Goal: Information Seeking & Learning: Check status

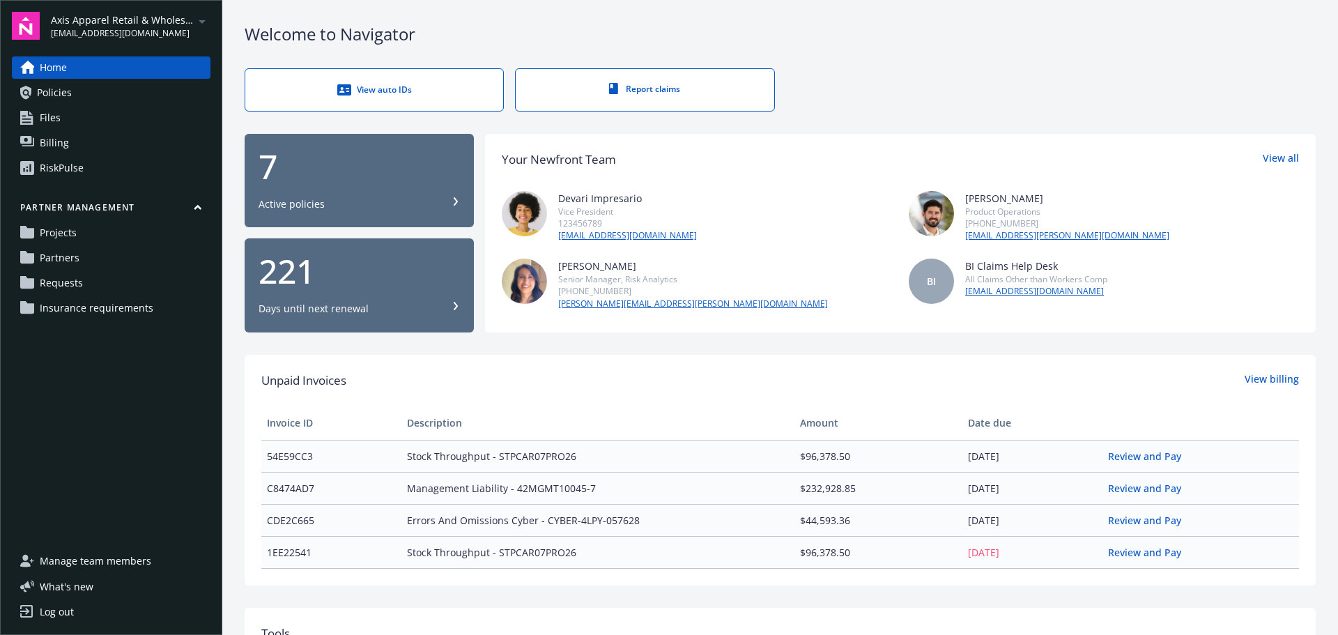
click at [192, 22] on span "Axis Apparel Retail & Wholesale, LLC" at bounding box center [122, 20] width 143 height 15
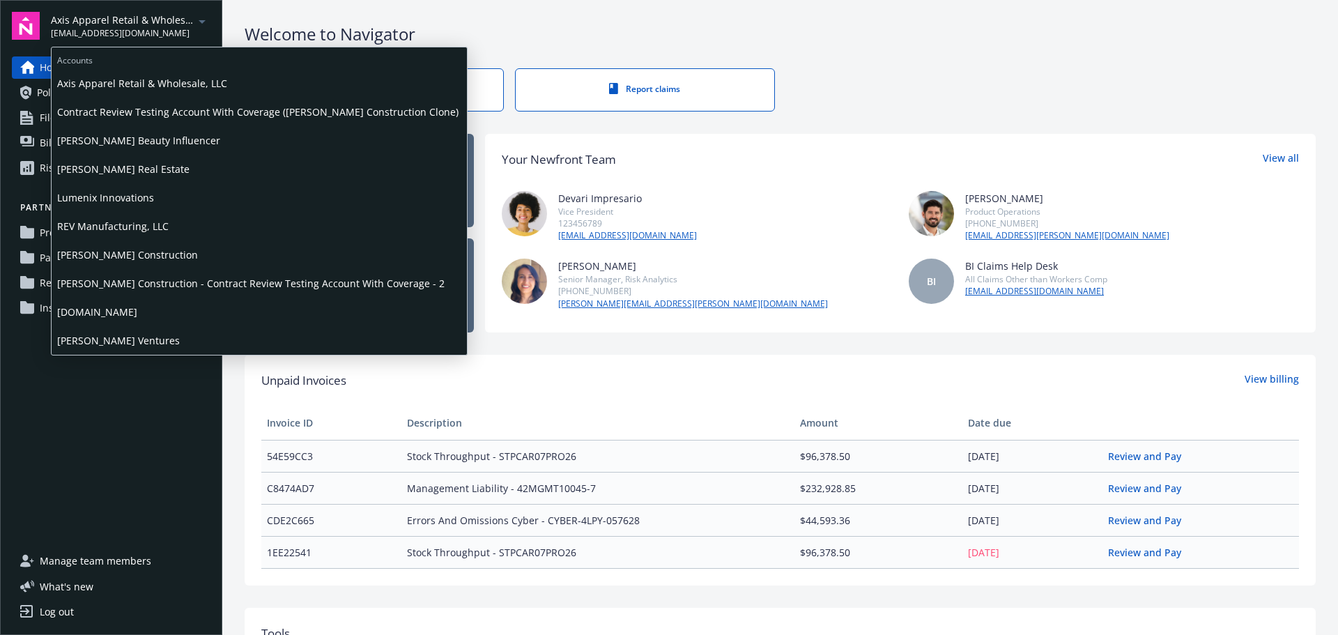
click at [137, 284] on span "[PERSON_NAME] Construction - Contract Review Testing Account With Coverage - 2" at bounding box center [259, 283] width 404 height 29
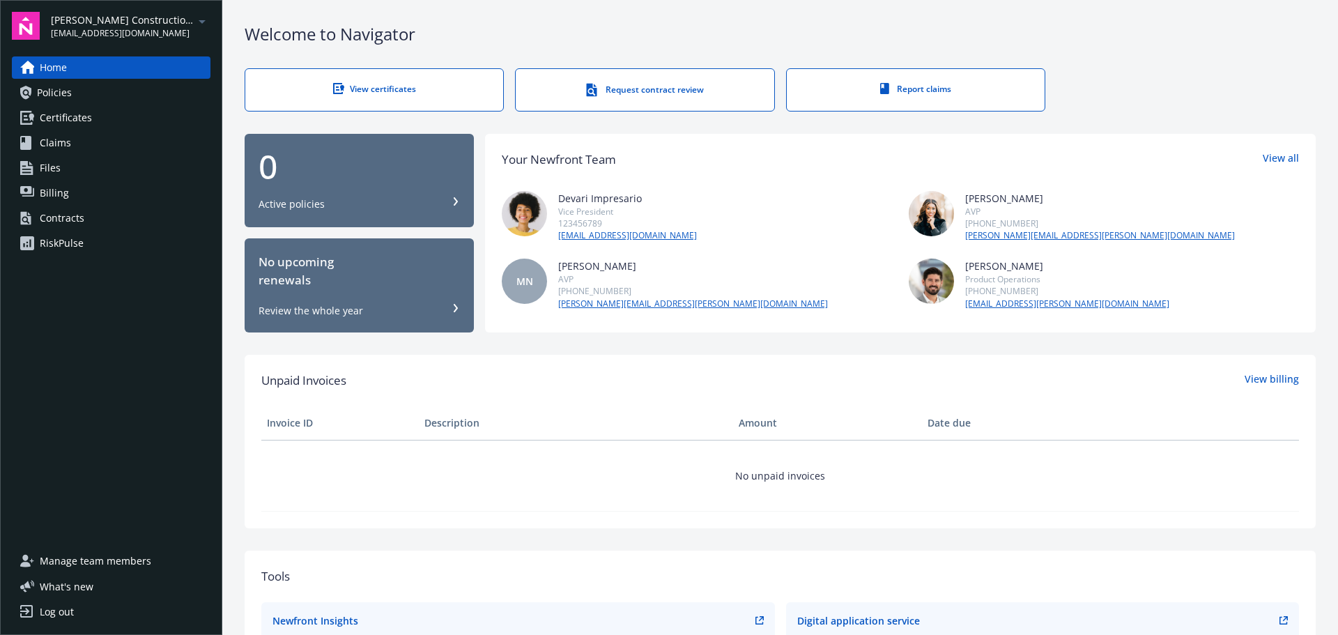
click at [205, 26] on icon "arrowDropDown" at bounding box center [202, 21] width 17 height 17
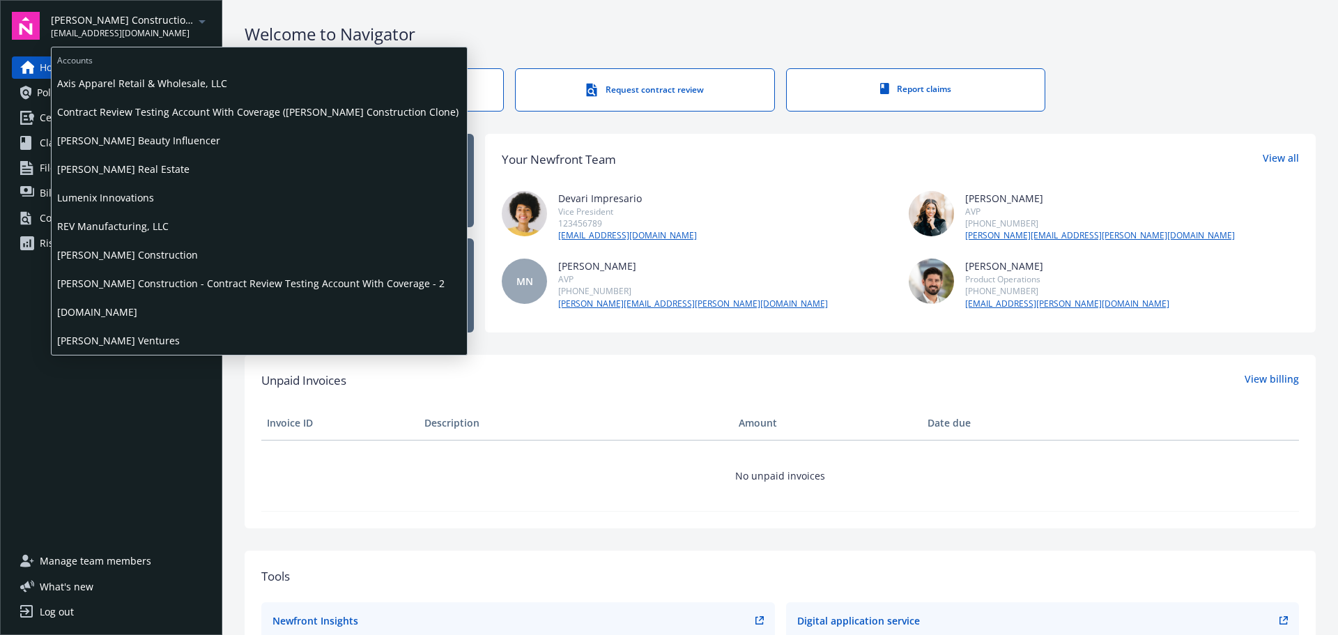
click at [141, 252] on span "[PERSON_NAME] Construction" at bounding box center [259, 254] width 404 height 29
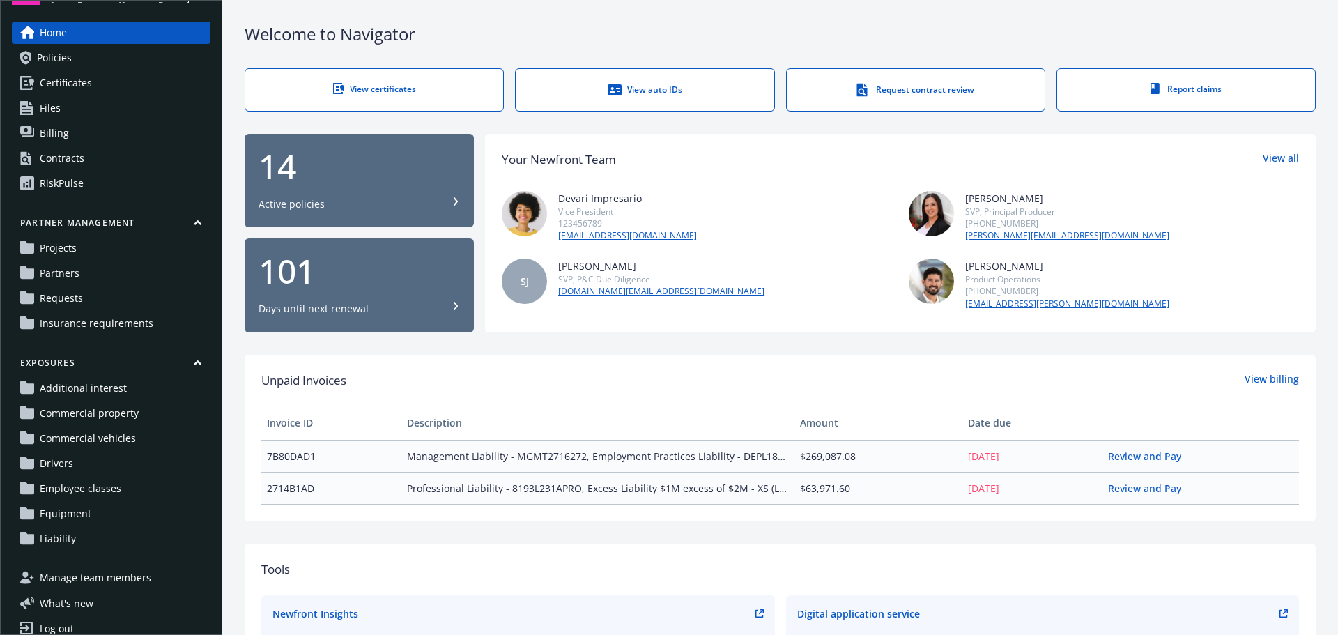
scroll to position [52, 0]
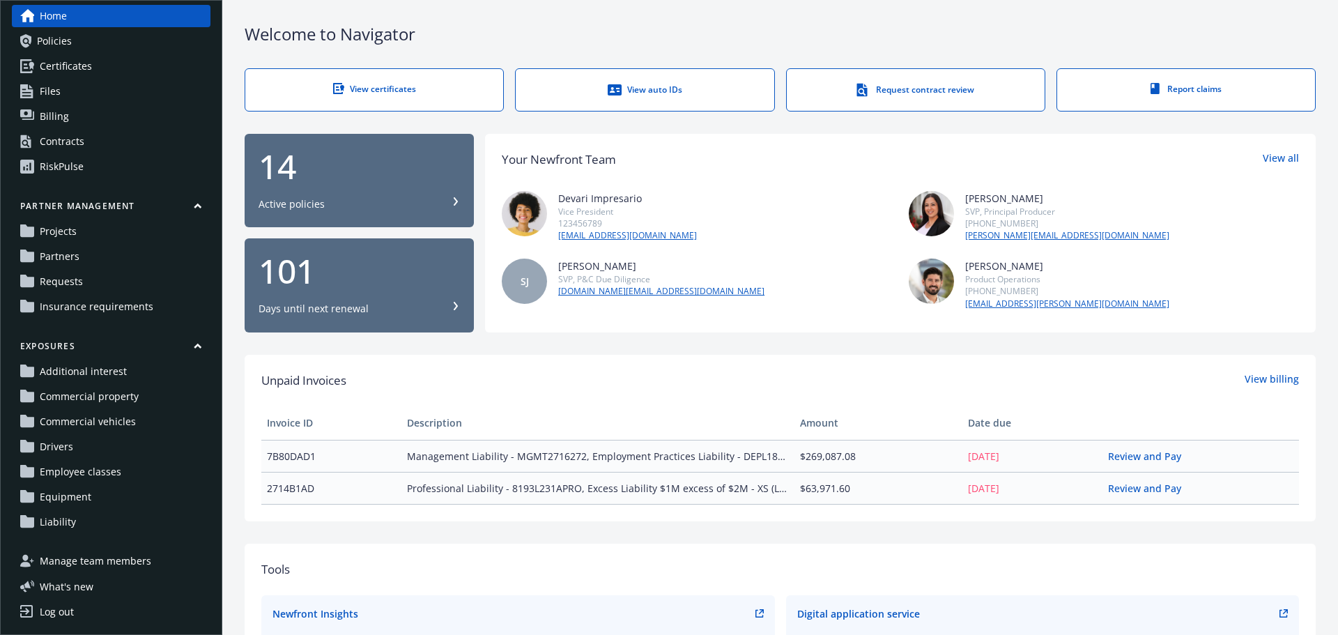
click at [66, 449] on span "Drivers" at bounding box center [56, 447] width 33 height 22
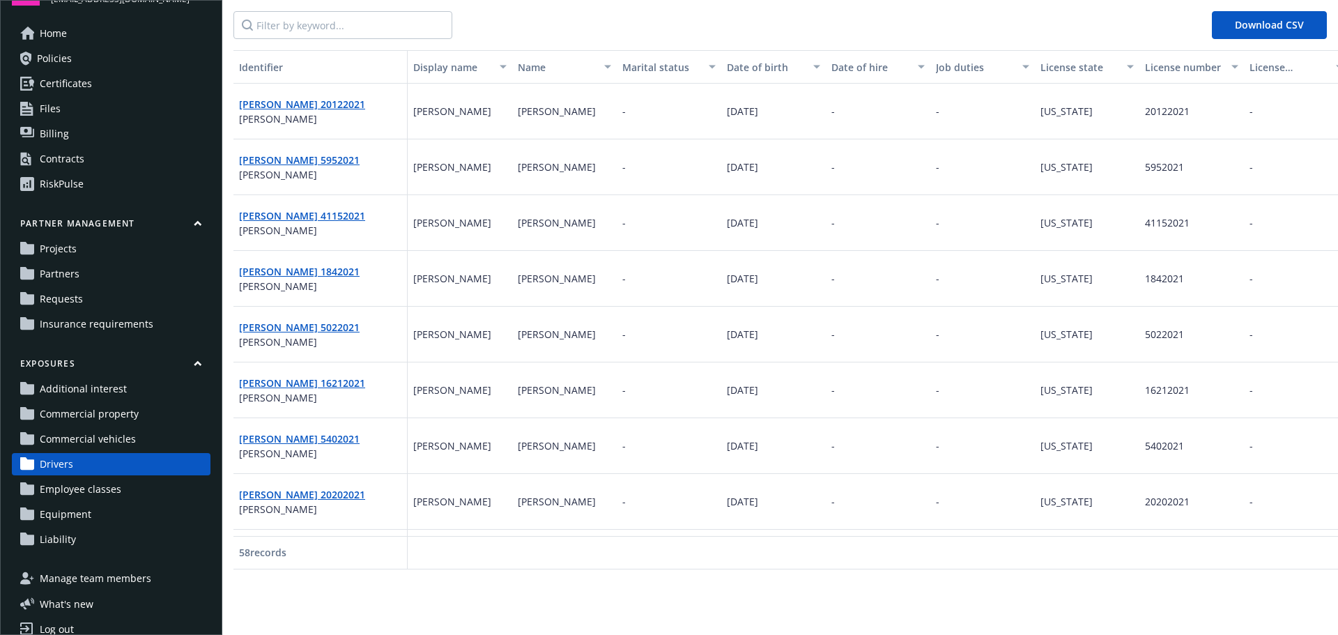
scroll to position [52, 0]
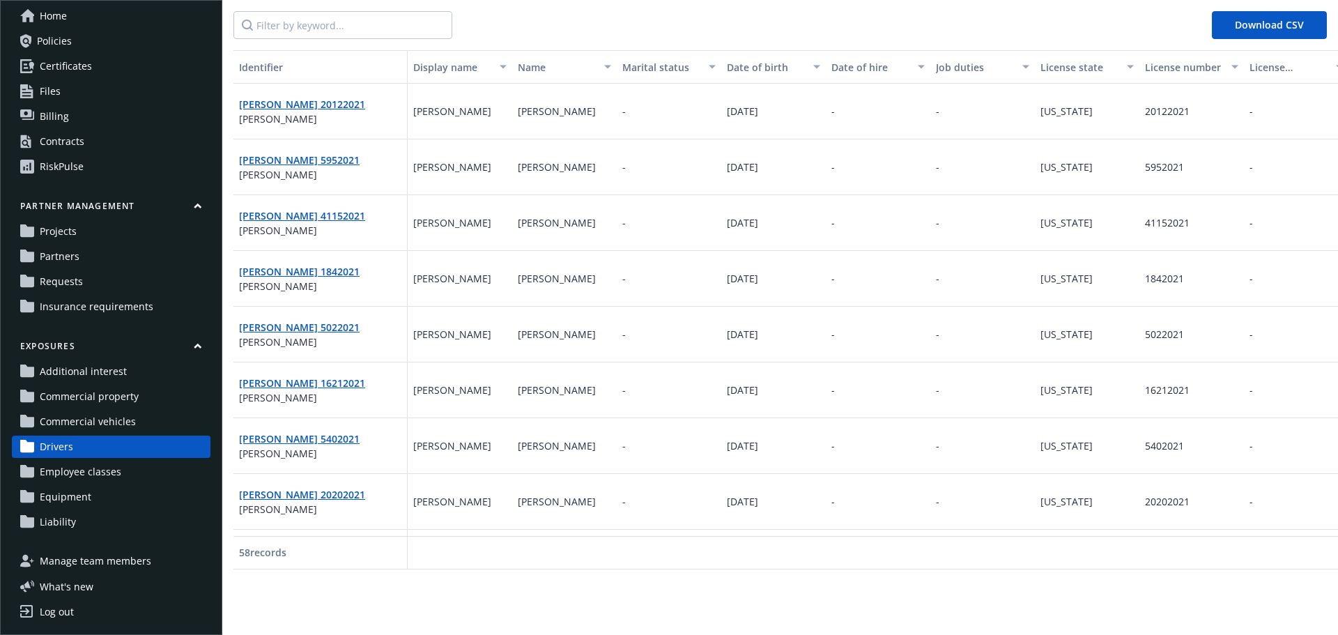
click at [87, 400] on span "Commercial property" at bounding box center [89, 396] width 99 height 22
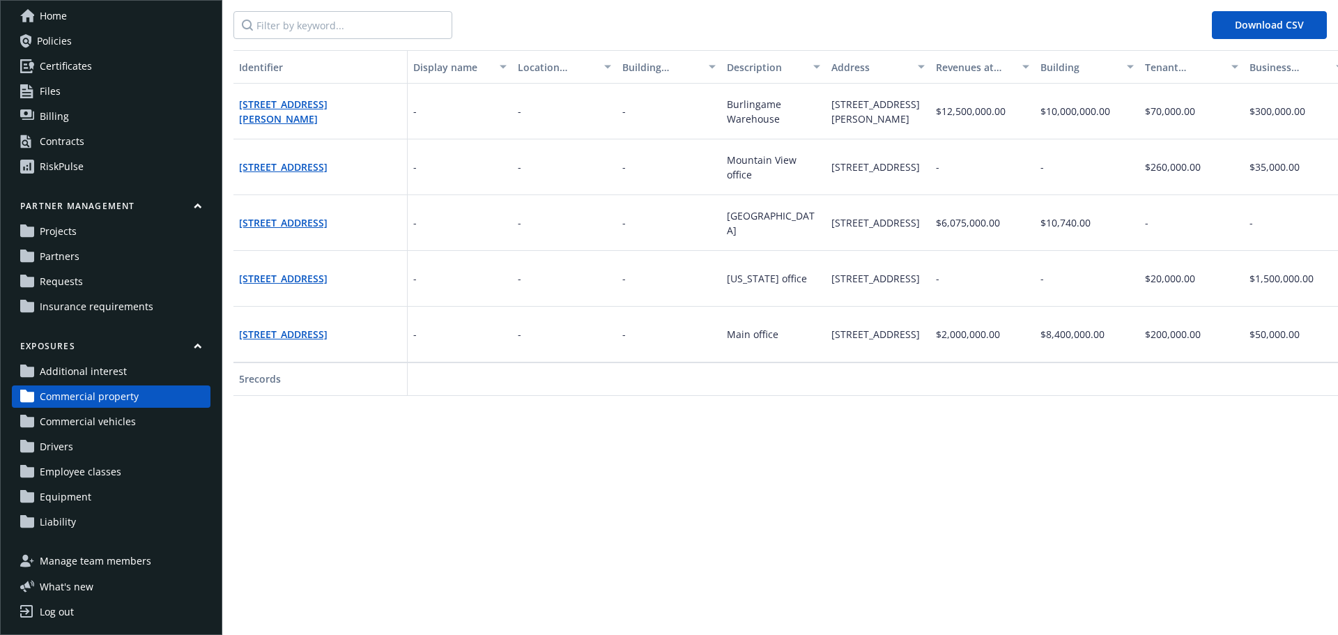
click at [58, 228] on span "Projects" at bounding box center [58, 231] width 37 height 22
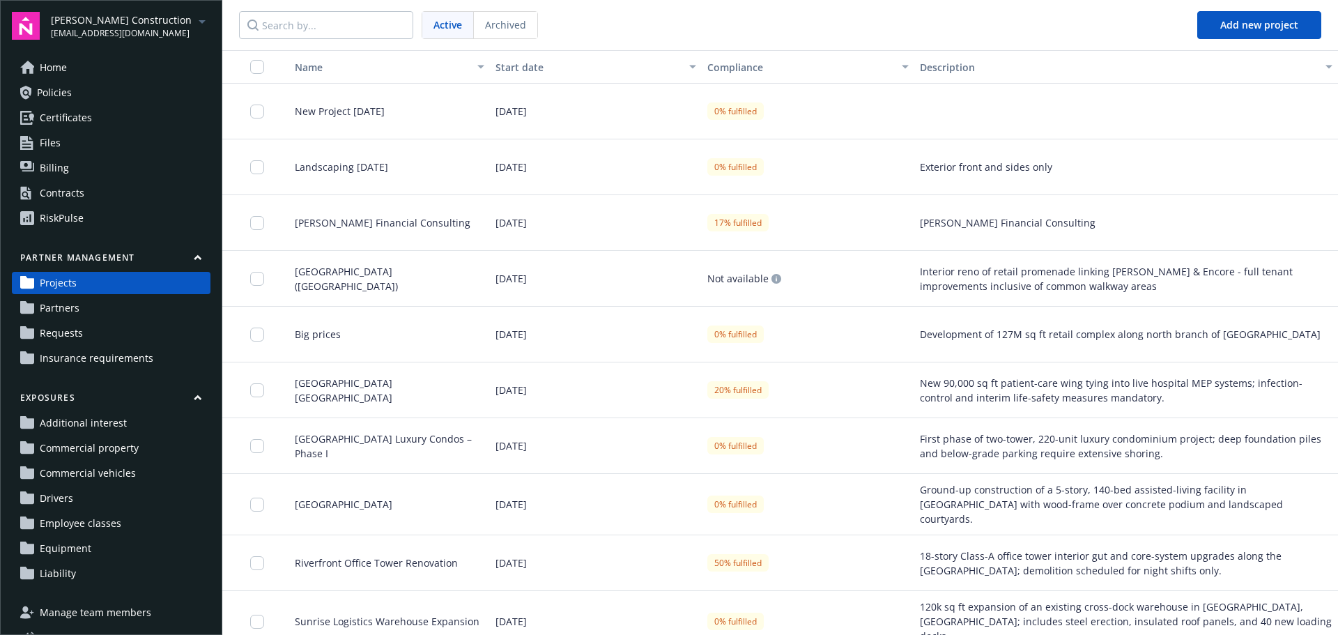
click at [89, 551] on span "Equipment" at bounding box center [66, 548] width 52 height 22
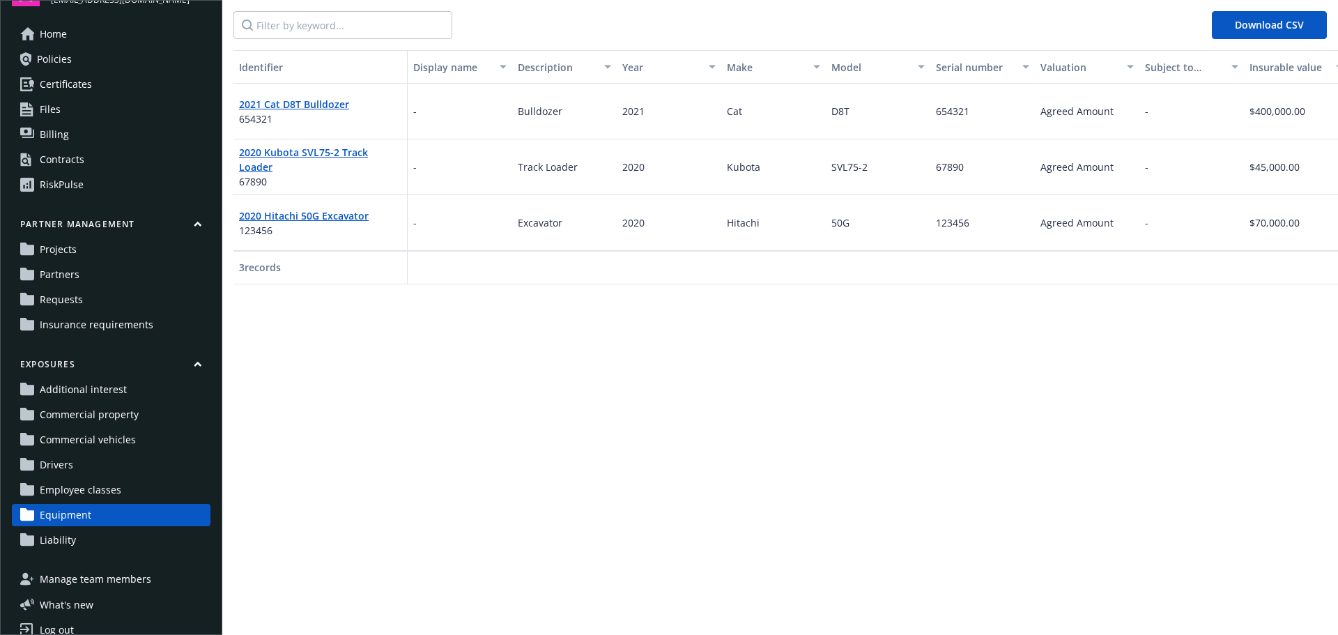
scroll to position [52, 0]
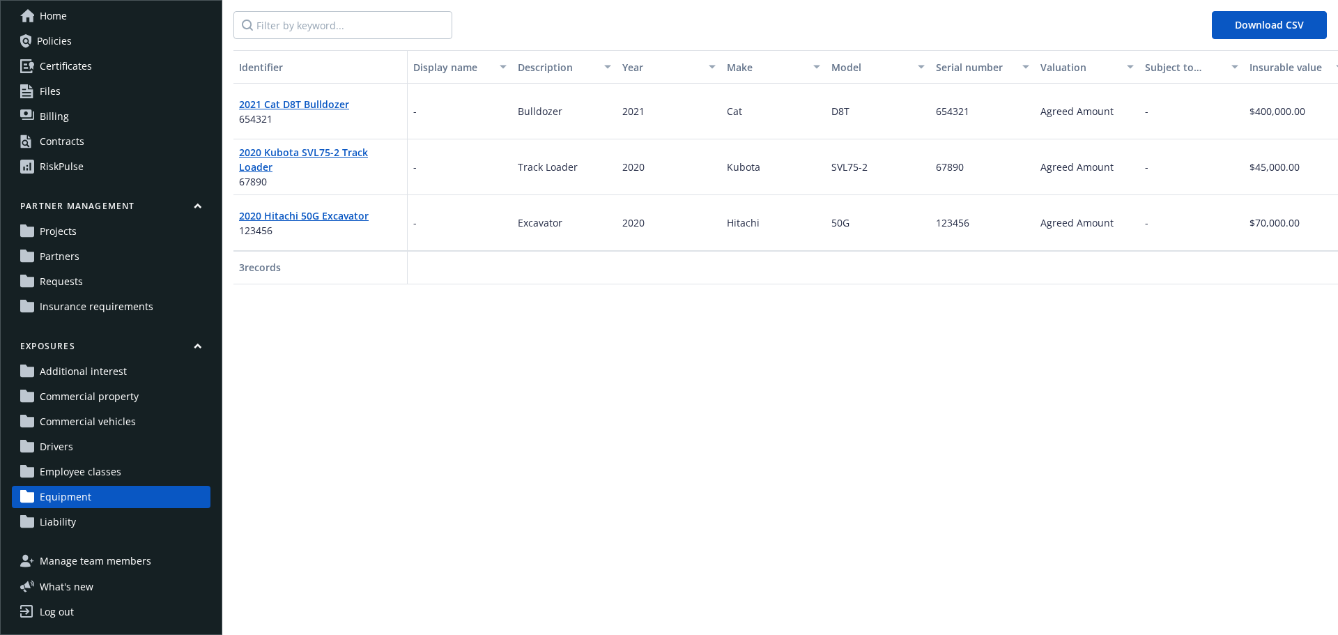
click at [98, 475] on span "Employee classes" at bounding box center [81, 472] width 82 height 22
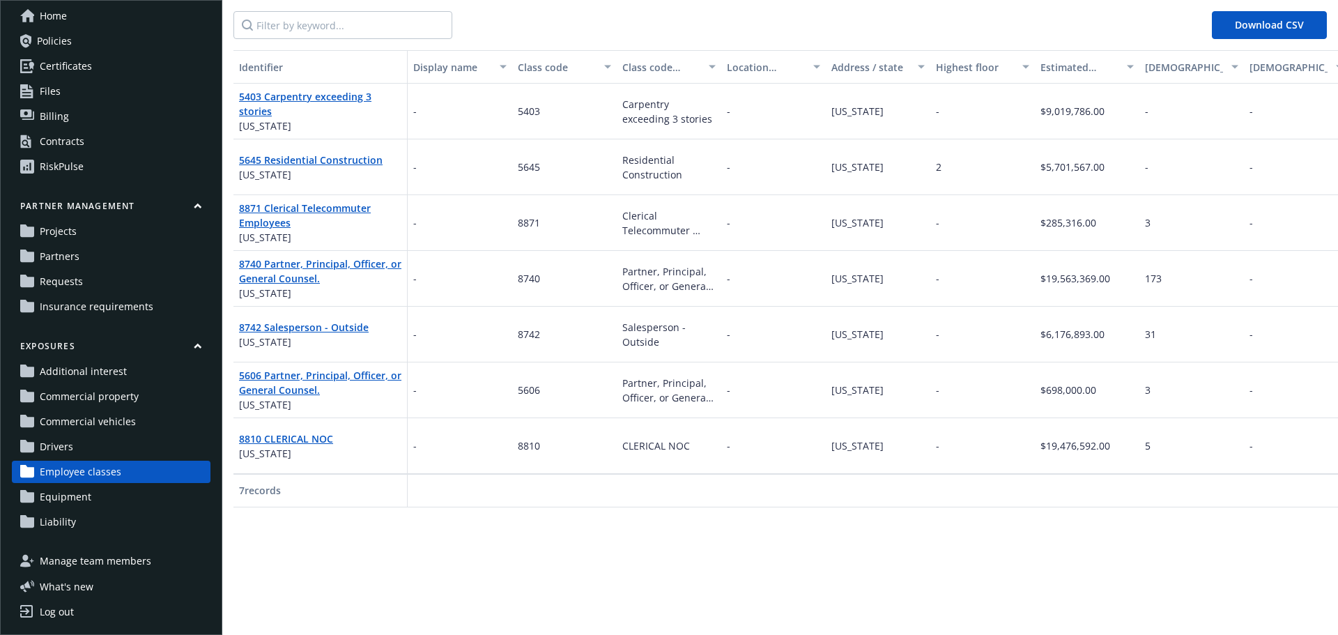
click at [65, 453] on span "Drivers" at bounding box center [56, 447] width 33 height 22
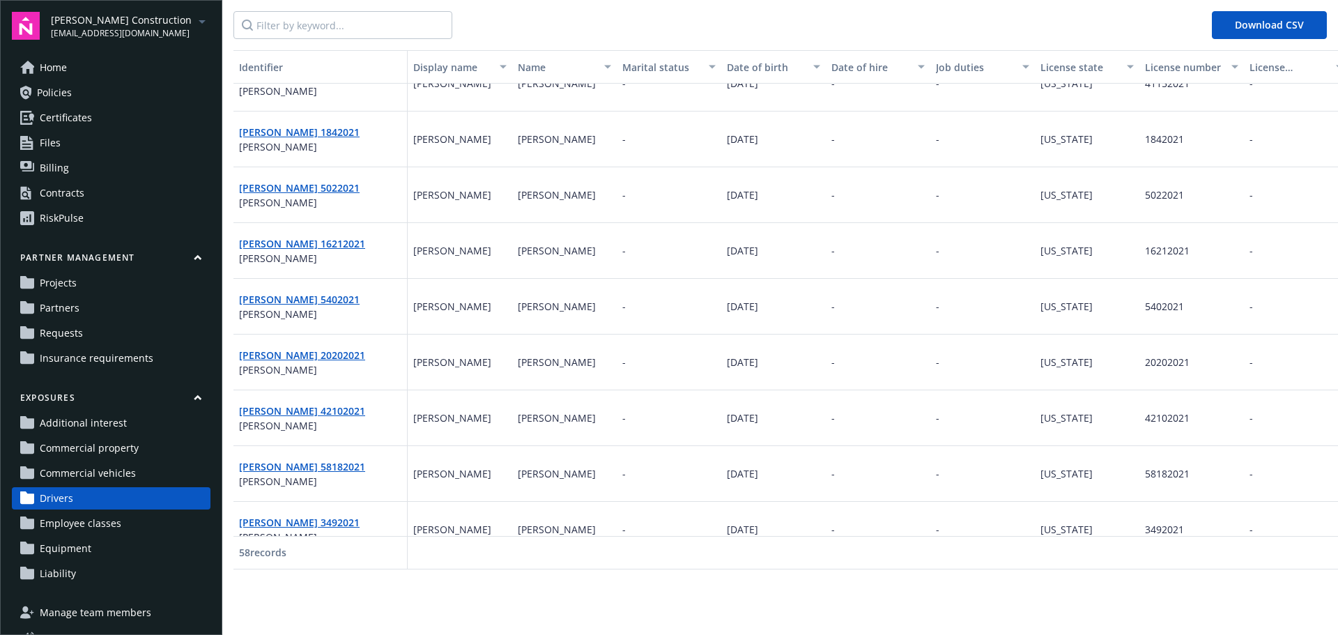
click at [70, 192] on div "Contracts" at bounding box center [62, 193] width 45 height 22
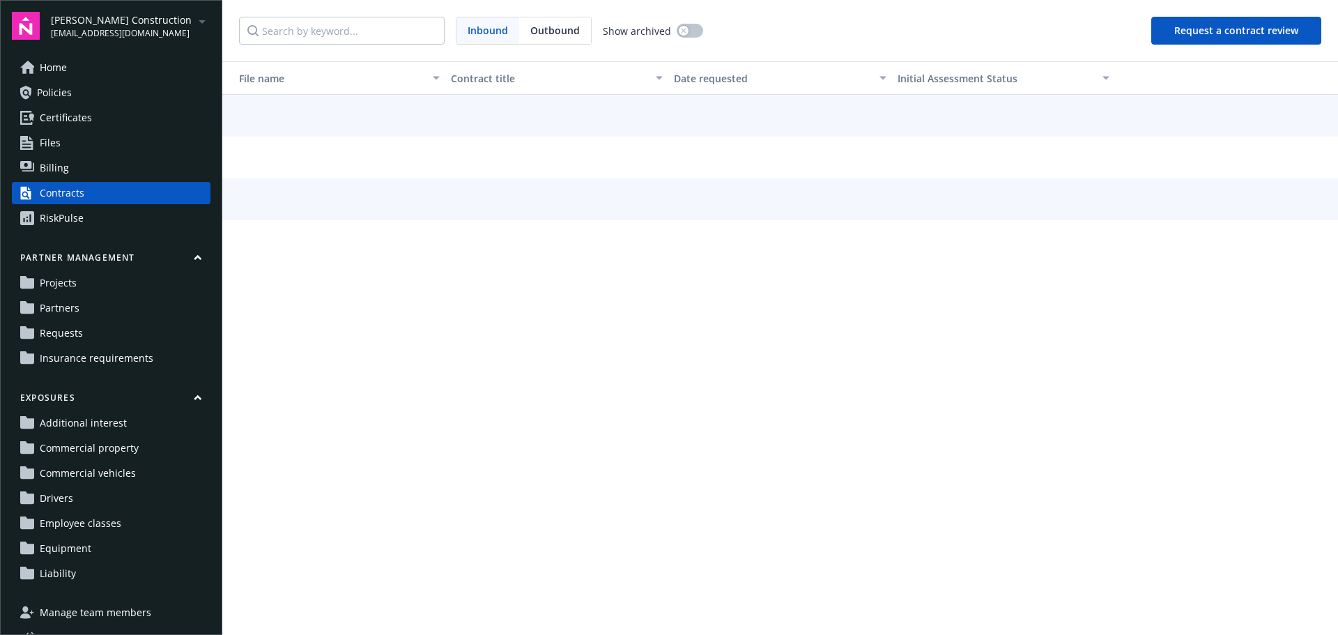
click at [1195, 30] on button "Request a contract review" at bounding box center [1236, 31] width 170 height 28
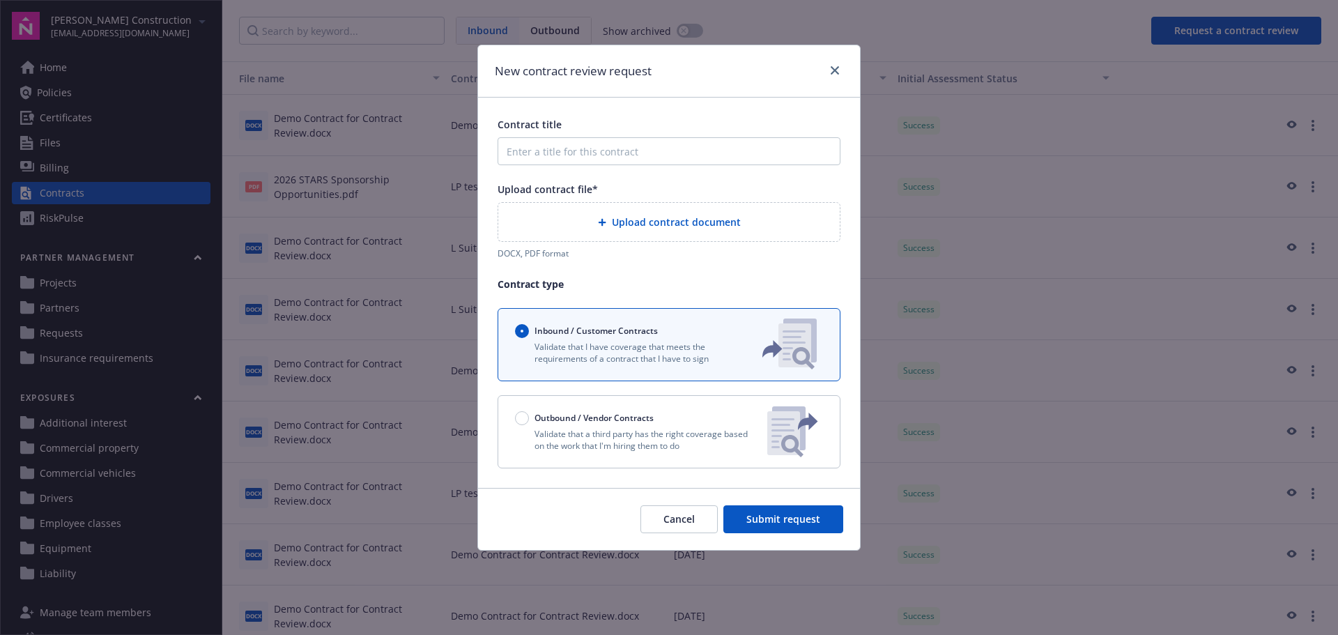
click at [643, 221] on span "Upload contract document" at bounding box center [676, 222] width 129 height 15
click at [830, 69] on link "close" at bounding box center [835, 70] width 17 height 17
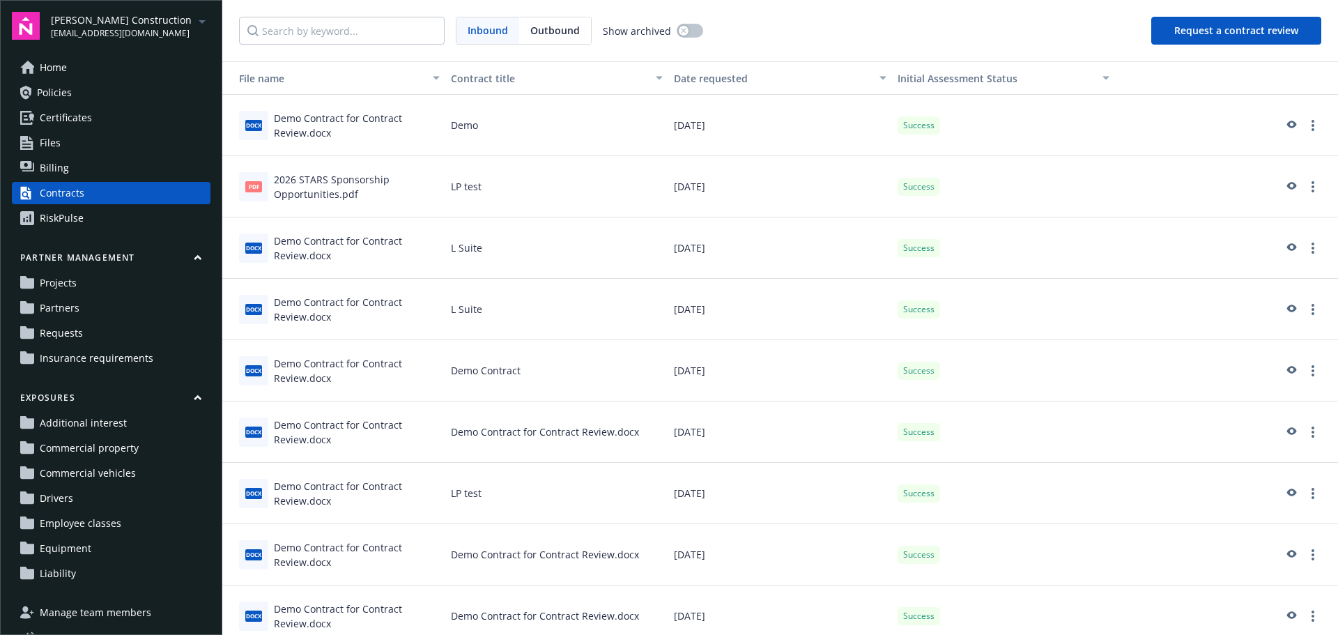
click at [49, 68] on span "Home" at bounding box center [53, 67] width 27 height 22
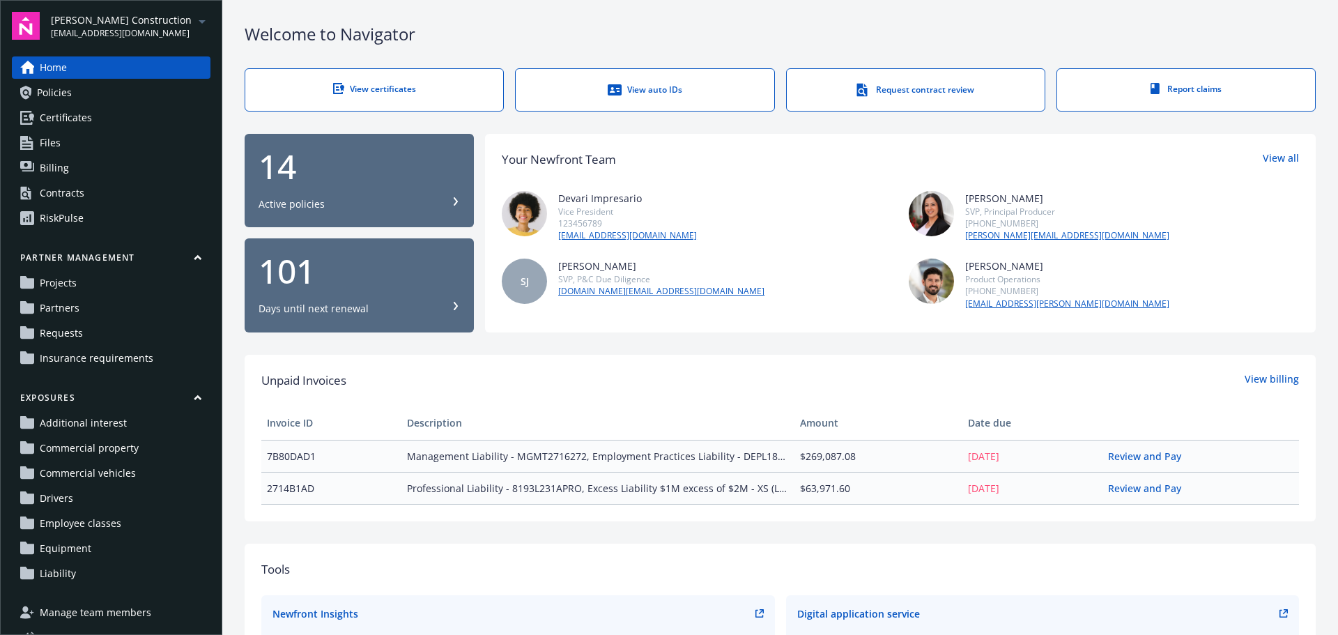
click at [649, 89] on div "View auto IDs" at bounding box center [645, 90] width 202 height 14
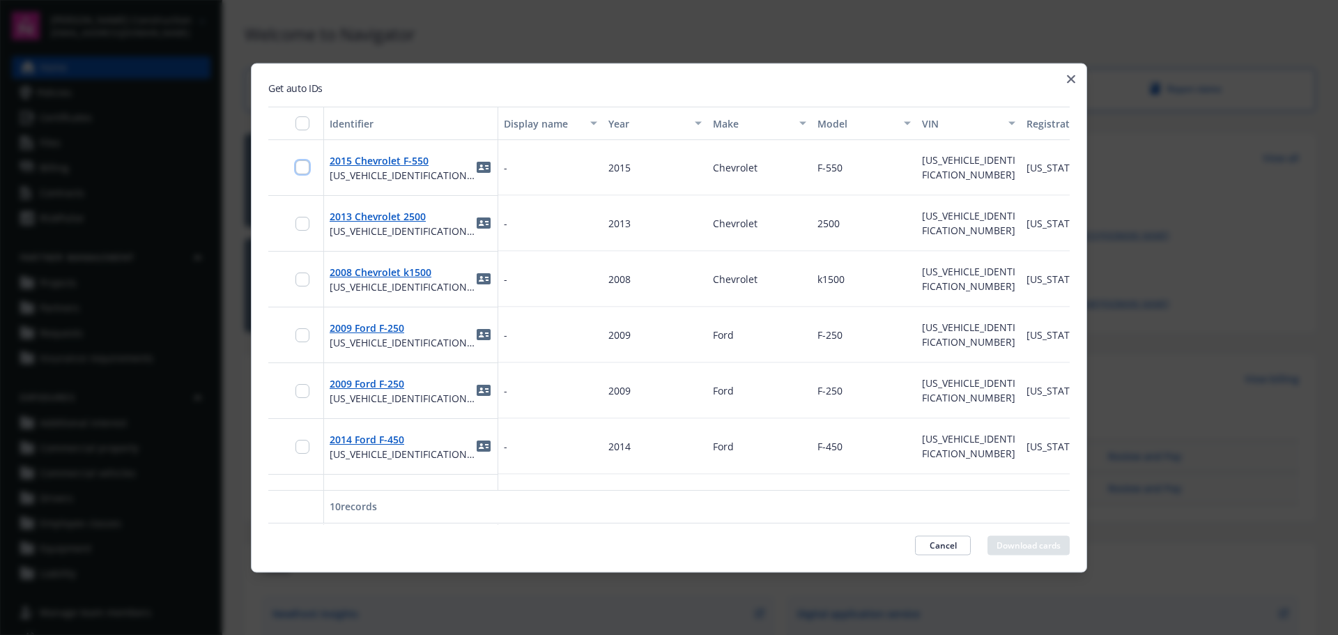
click at [298, 171] on input "checkbox" at bounding box center [302, 167] width 14 height 14
click at [1073, 79] on icon "button" at bounding box center [1071, 79] width 8 height 8
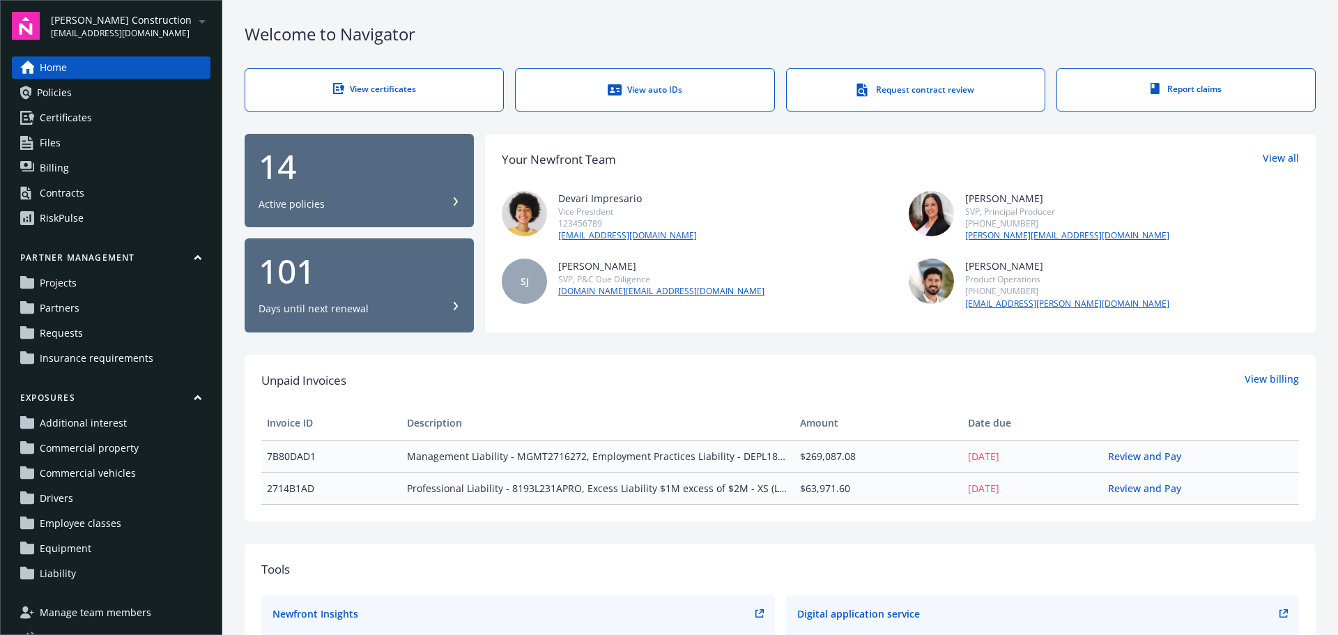
click at [180, 26] on span "[PERSON_NAME] Construction" at bounding box center [121, 20] width 141 height 15
click at [373, 574] on div "Tools" at bounding box center [780, 569] width 1038 height 18
click at [395, 180] on div "14" at bounding box center [359, 166] width 201 height 33
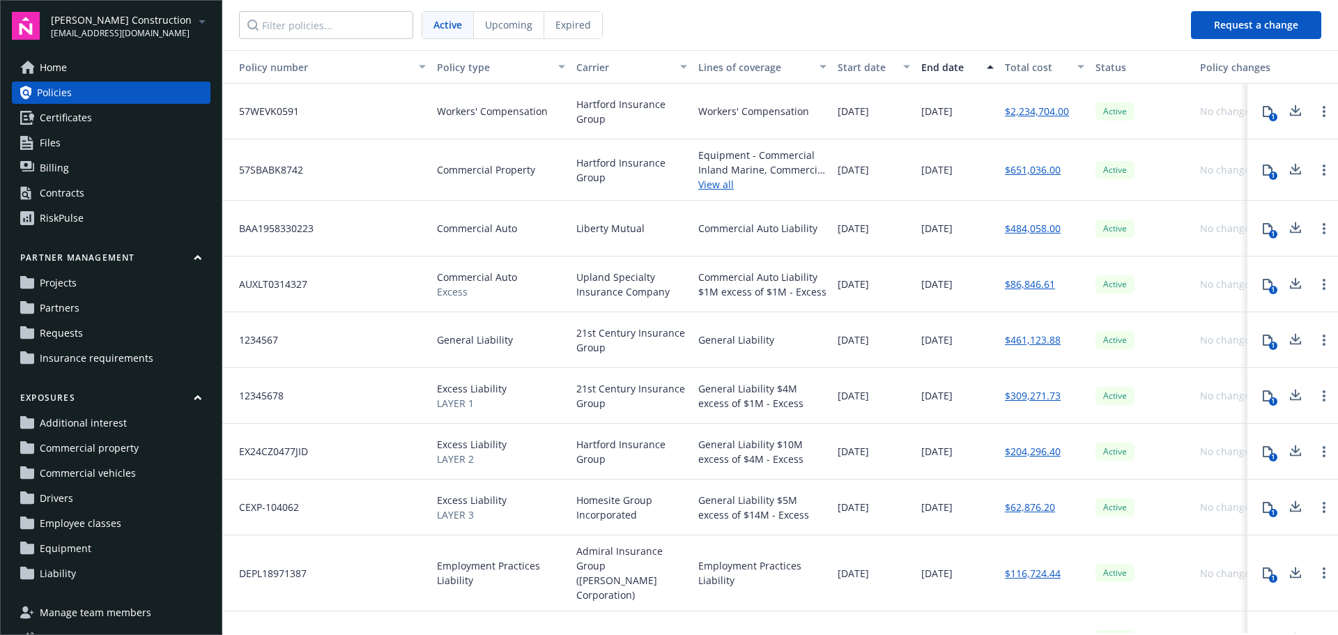
click at [1045, 108] on link "$2,234,704.00" at bounding box center [1037, 111] width 64 height 15
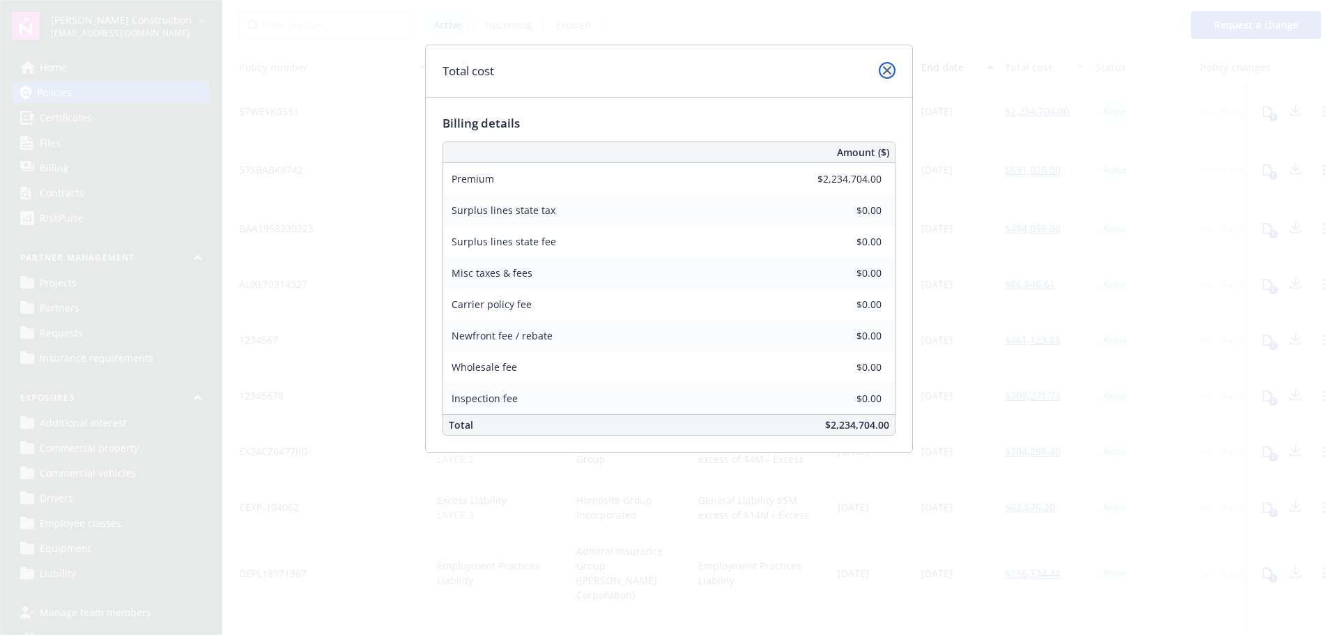
click at [884, 76] on link "close" at bounding box center [887, 70] width 17 height 17
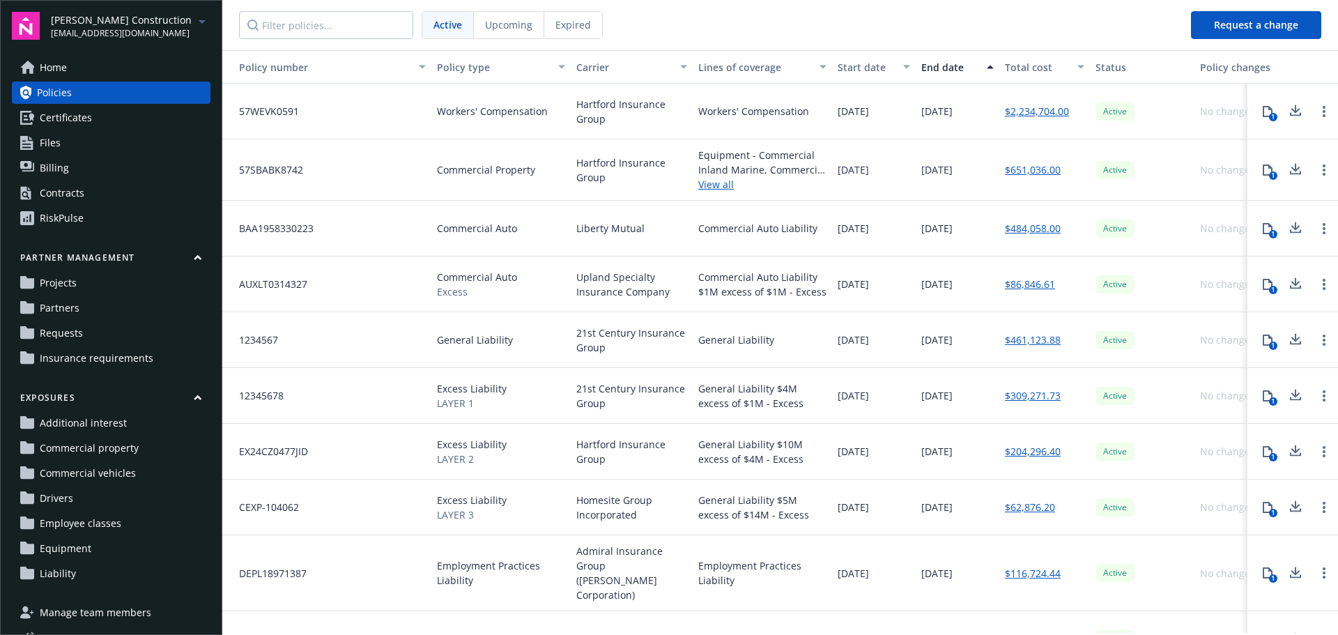
click at [1023, 286] on link "$86,846.61" at bounding box center [1030, 284] width 50 height 15
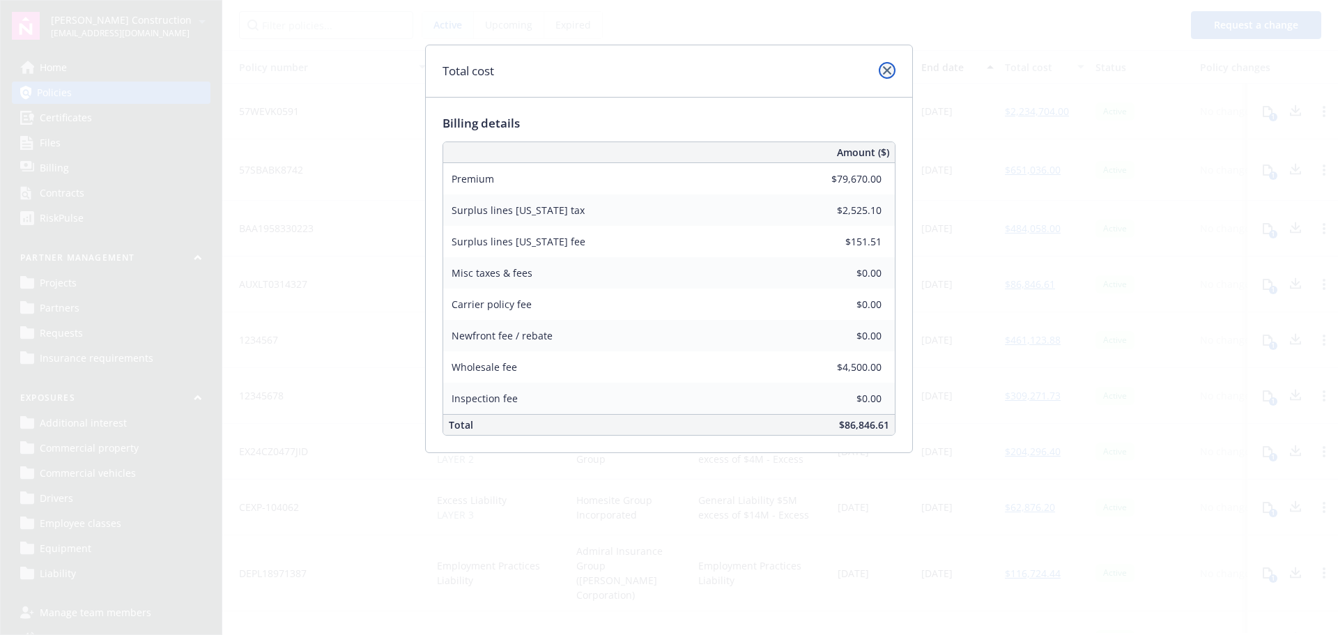
click at [885, 71] on icon "close" at bounding box center [887, 70] width 8 height 8
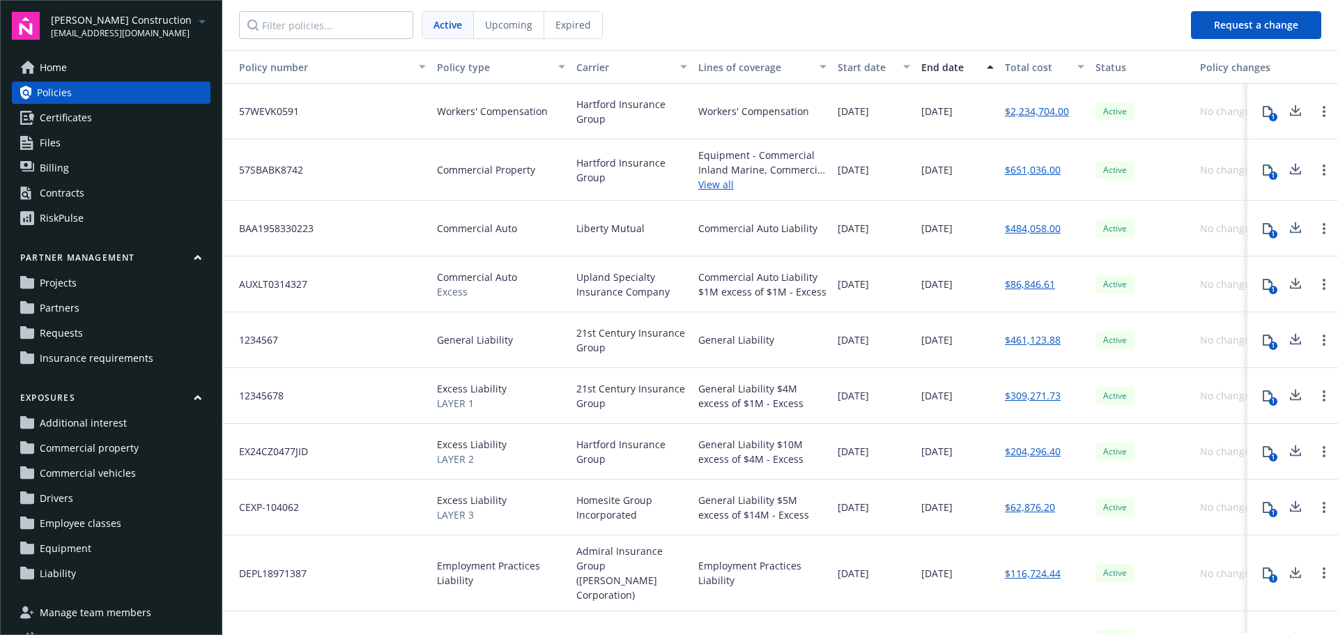
click at [68, 75] on link "Home" at bounding box center [111, 67] width 199 height 22
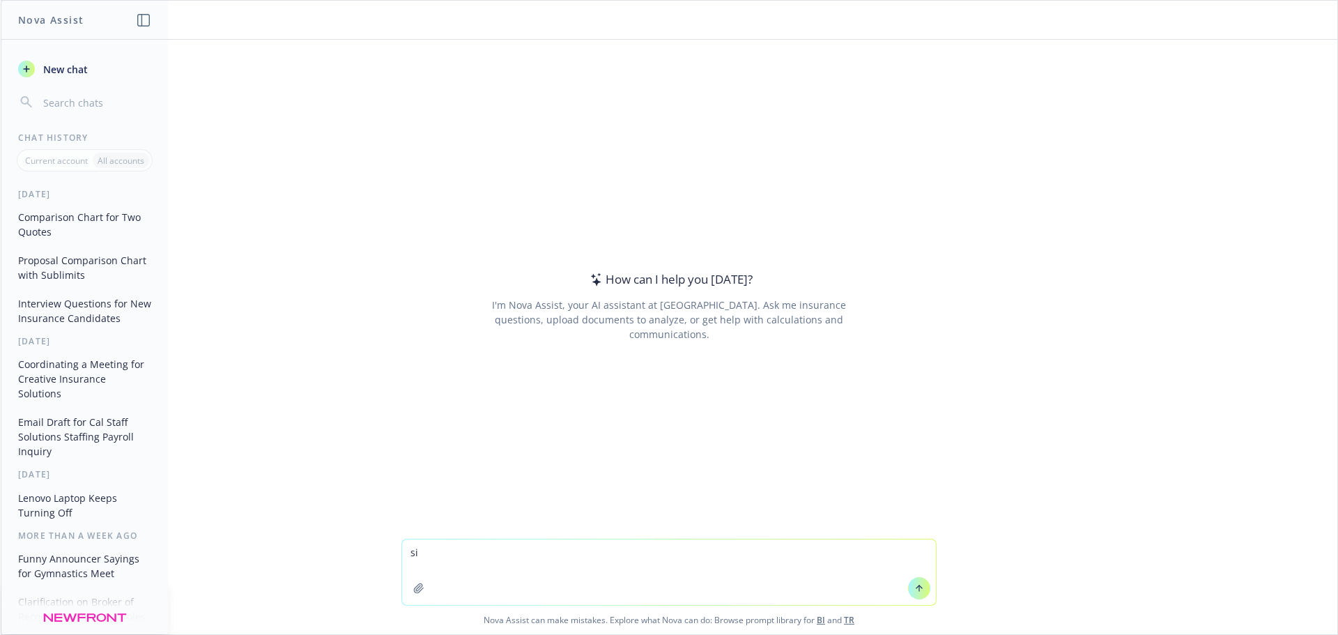
type textarea "sin"
